Goal: Task Accomplishment & Management: Use online tool/utility

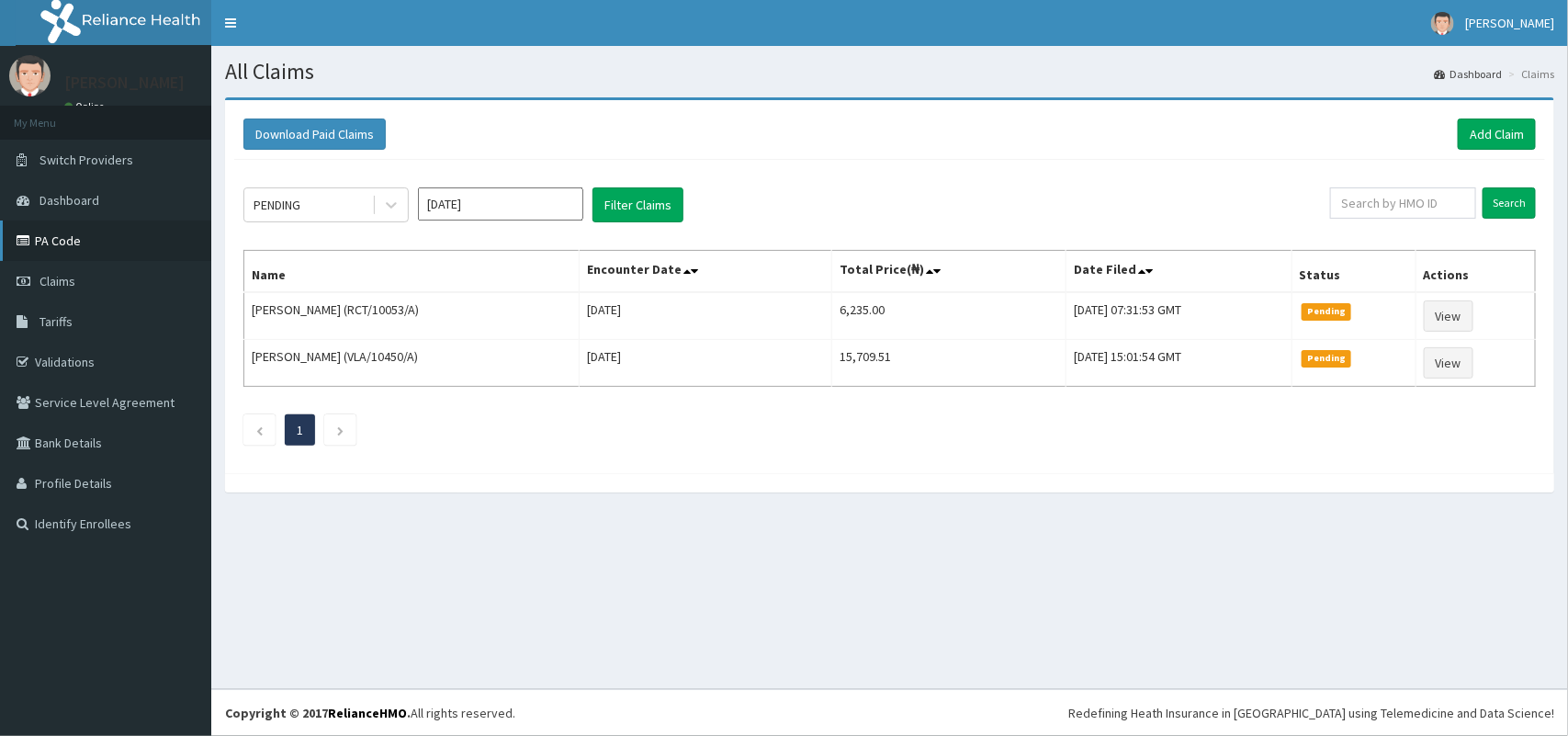
click at [60, 245] on link "PA Code" at bounding box center [106, 240] width 212 height 40
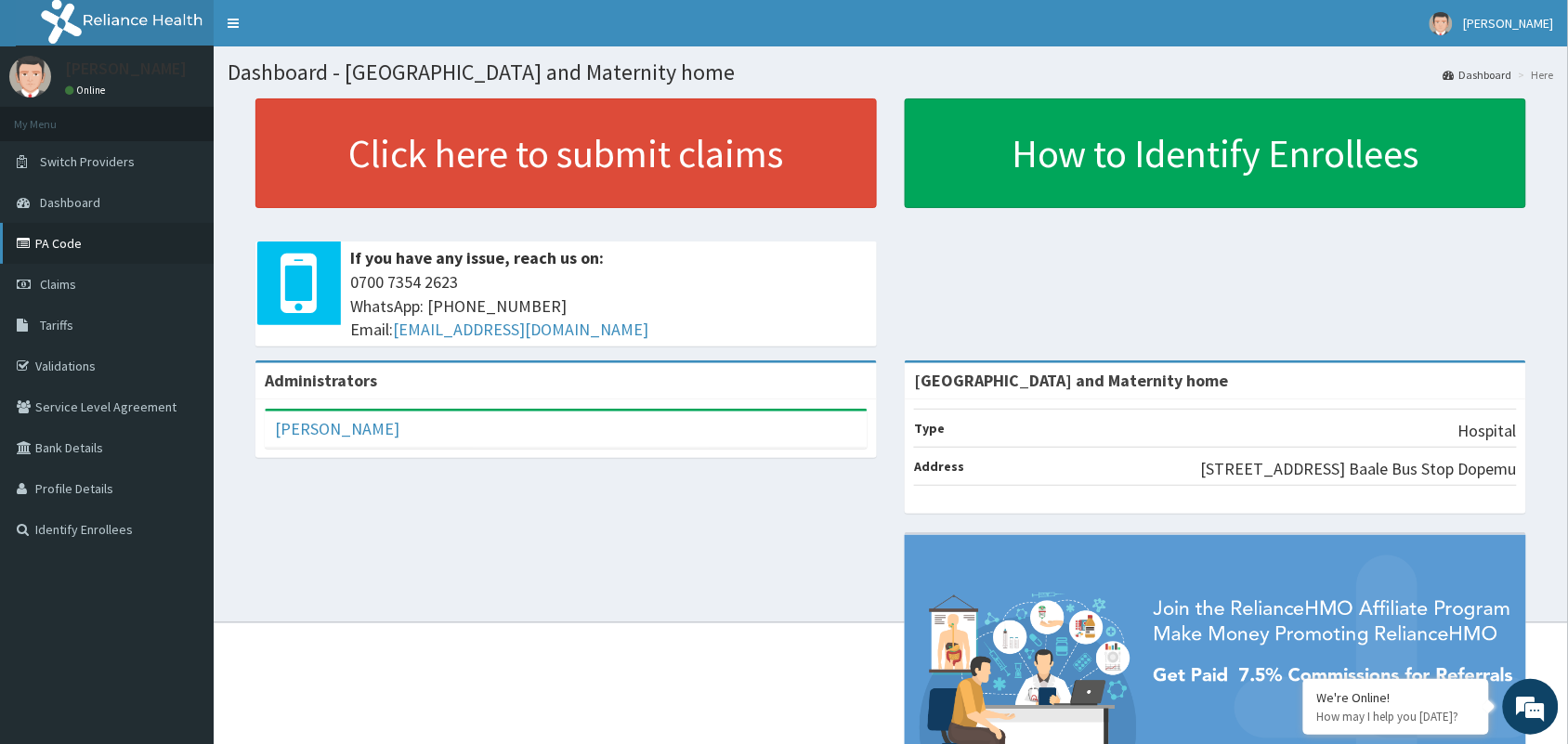
click at [65, 238] on link "PA Code" at bounding box center [107, 243] width 214 height 41
